Goal: Book appointment/travel/reservation

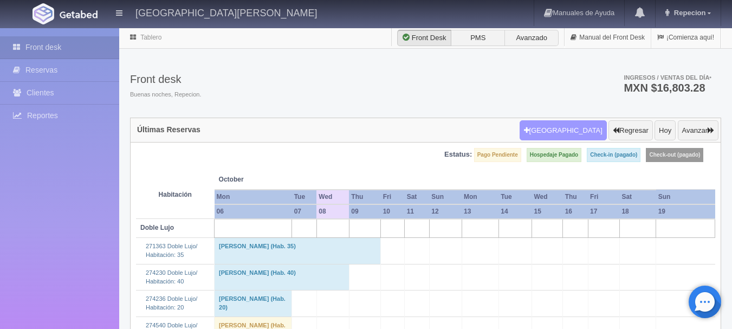
click at [590, 131] on button "Nueva Reserva" at bounding box center [562, 130] width 87 height 21
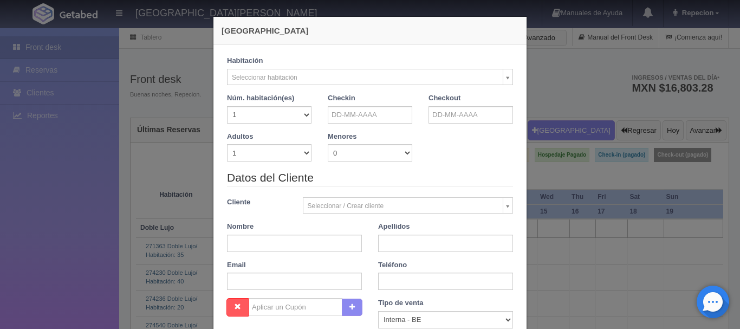
checkbox input "false"
click at [386, 120] on input "text" at bounding box center [370, 114] width 84 height 17
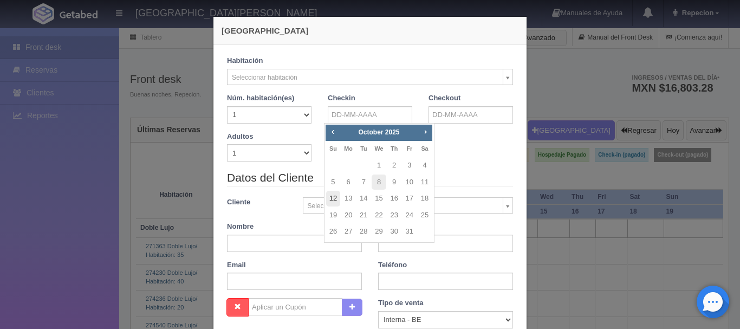
click at [336, 195] on link "12" at bounding box center [333, 199] width 14 height 16
type input "[DATE]"
checkbox input "false"
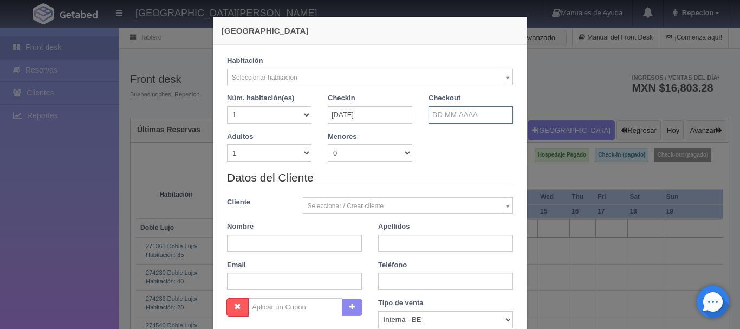
click at [464, 120] on input "text" at bounding box center [470, 114] width 84 height 17
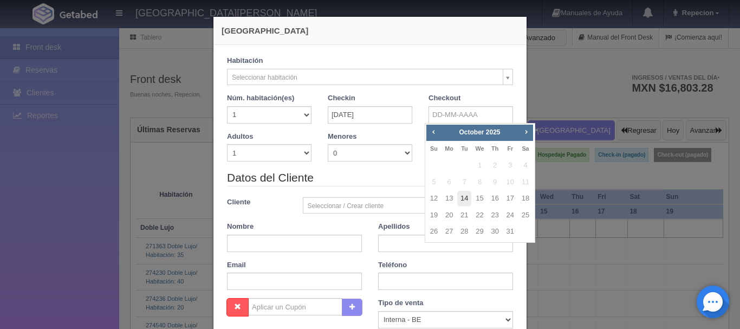
click at [465, 197] on link "14" at bounding box center [464, 199] width 14 height 16
type input "[DATE]"
checkbox input "false"
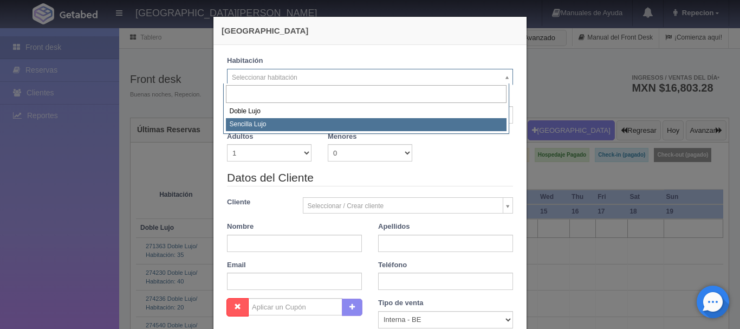
select select "576"
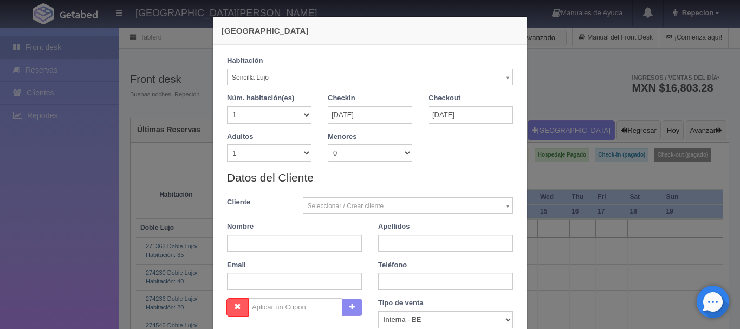
checkbox input "false"
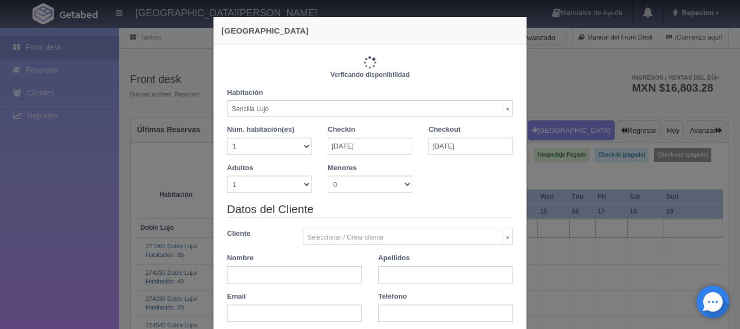
type input "2300.00"
checkbox input "false"
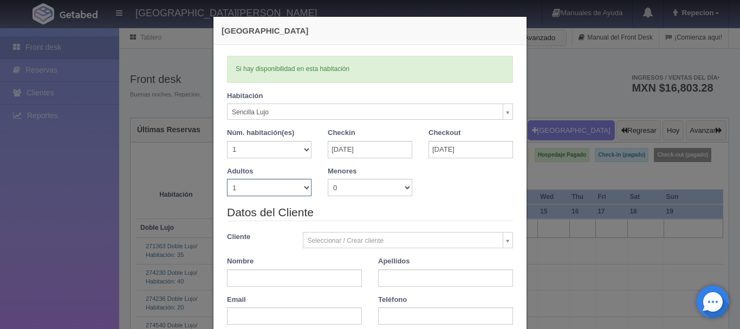
click at [294, 187] on select "1 2 3 4 5 6 7 8 9 10" at bounding box center [269, 187] width 84 height 17
select select "2"
click at [227, 179] on select "1 2 3 4 5 6 7 8 9 10" at bounding box center [269, 187] width 84 height 17
checkbox input "false"
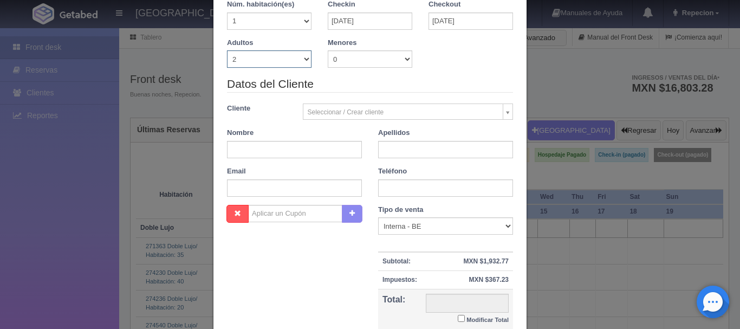
scroll to position [238, 0]
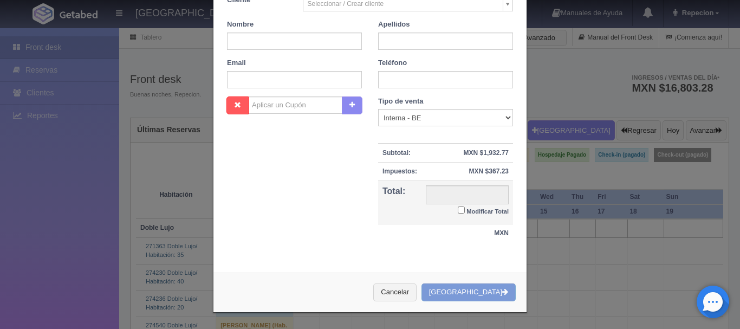
type input "2300.00"
checkbox input "false"
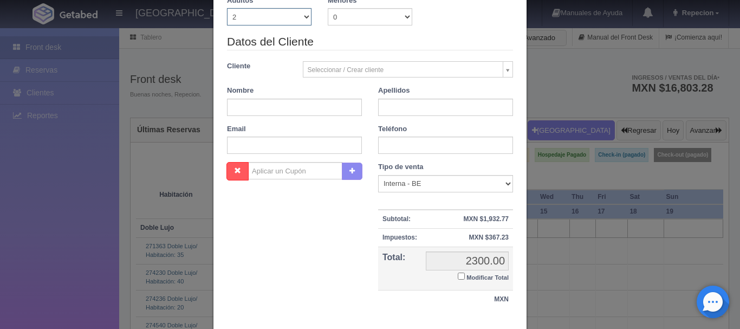
scroll to position [0, 0]
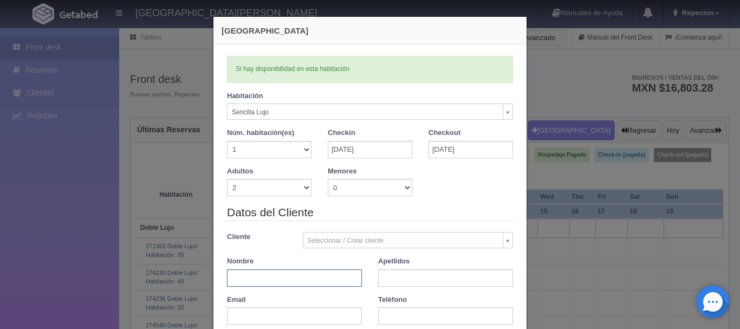
click at [232, 274] on input "text" at bounding box center [294, 277] width 135 height 17
type input "[PERSON_NAME]"
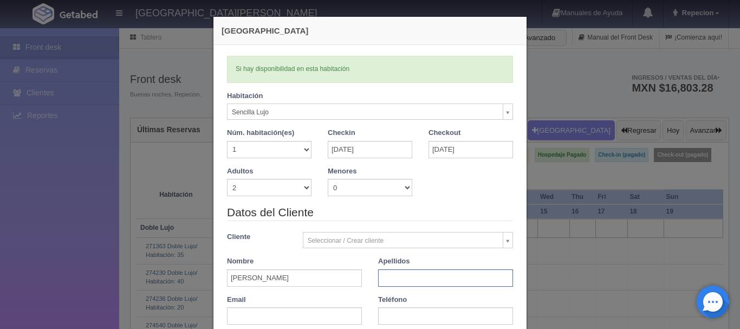
click at [391, 277] on input "text" at bounding box center [445, 277] width 135 height 17
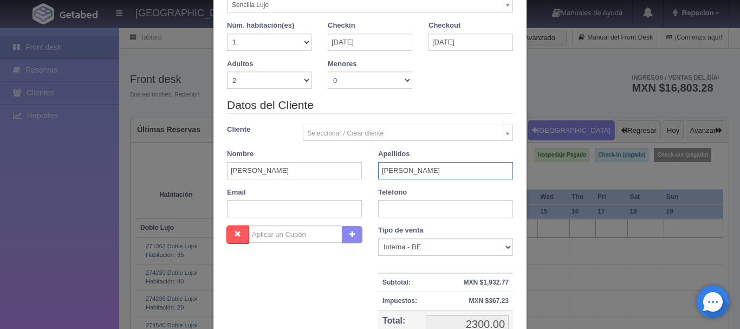
scroll to position [108, 0]
type input "[PERSON_NAME]"
click at [389, 212] on input "text" at bounding box center [445, 207] width 135 height 17
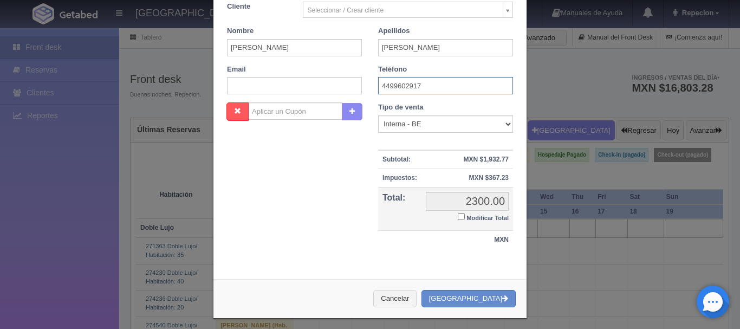
scroll to position [238, 0]
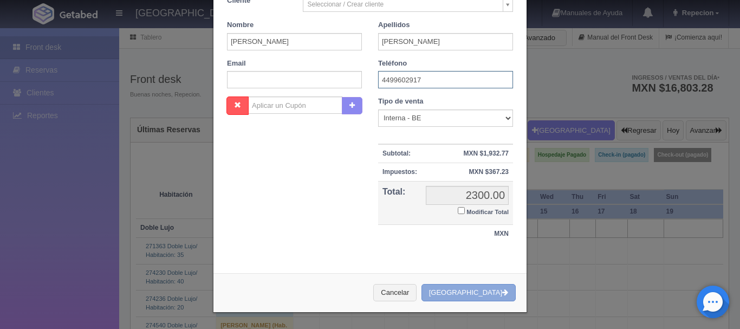
type input "4499602917"
click at [479, 288] on button "Crear Reserva" at bounding box center [468, 293] width 94 height 18
